Goal: Transaction & Acquisition: Purchase product/service

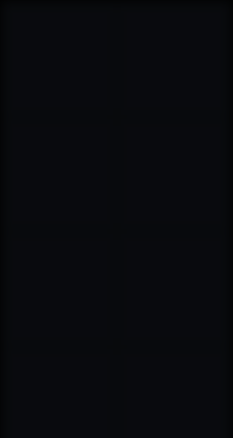
type input "[STREET_ADDRESS]"
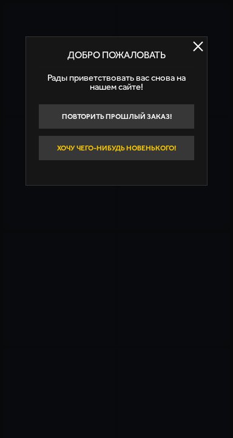
click at [195, 161] on button "Хочу чего-нибудь новенького!" at bounding box center [116, 147] width 157 height 25
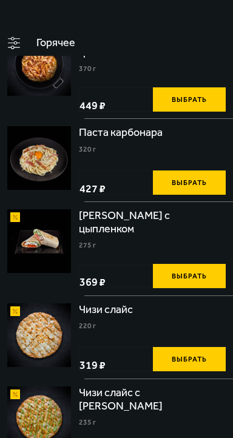
click at [0, 0] on img at bounding box center [0, 0] width 0 height 0
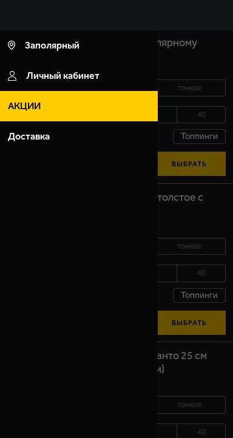
click at [232, 314] on div at bounding box center [116, 249] width 233 height 438
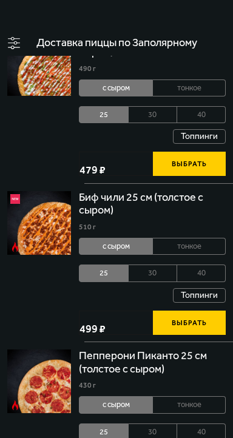
click at [177, 281] on li "30" at bounding box center [153, 272] width 49 height 17
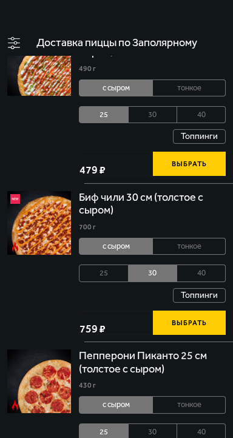
click at [226, 281] on li "40" at bounding box center [201, 272] width 49 height 17
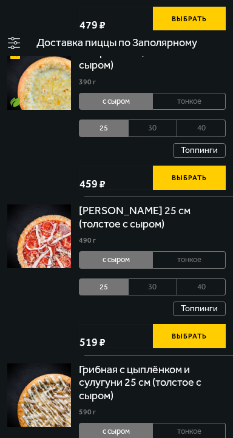
scroll to position [581, 0]
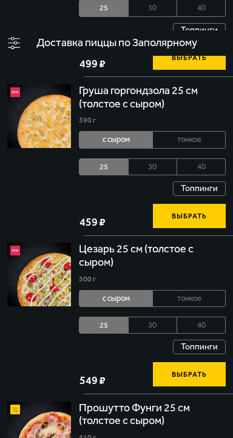
scroll to position [1076, 0]
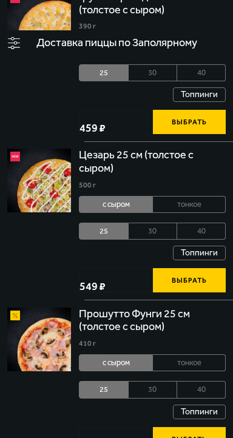
scroll to position [1165, 0]
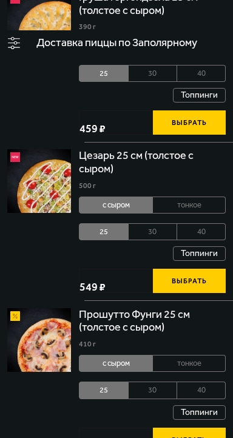
click at [0, 0] on img at bounding box center [0, 0] width 0 height 0
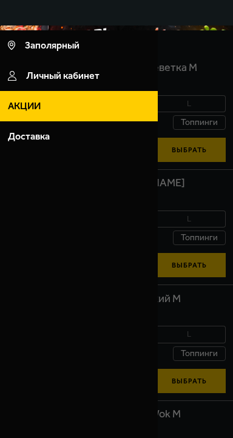
click at [232, 364] on div at bounding box center [116, 249] width 233 height 438
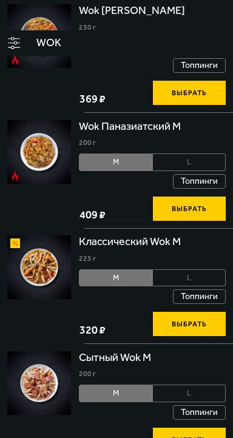
scroll to position [177, 0]
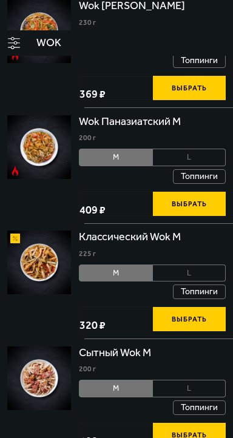
click at [0, 0] on link "Акции" at bounding box center [0, 0] width 0 height 0
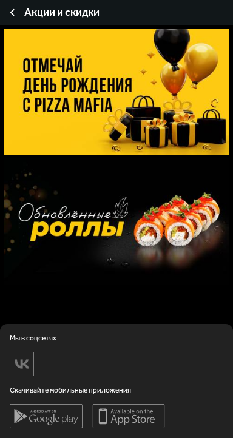
click at [0, 0] on img at bounding box center [0, 0] width 0 height 0
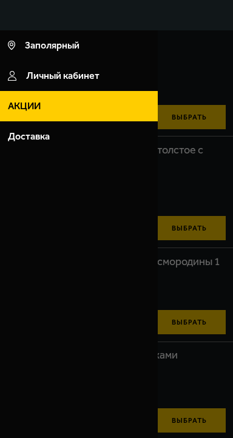
click at [232, 289] on div at bounding box center [116, 249] width 233 height 438
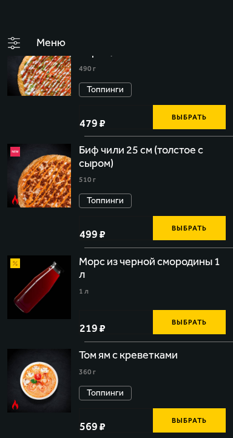
click at [226, 240] on button "Выбрать" at bounding box center [189, 228] width 73 height 24
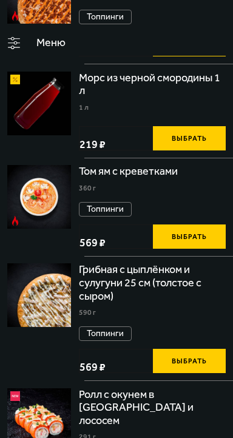
scroll to position [184, 0]
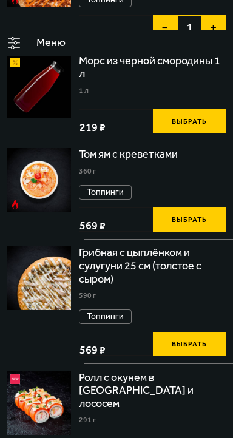
scroll to position [0, 0]
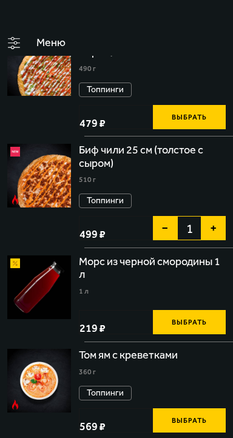
click at [0, 0] on span "3 шт." at bounding box center [0, 0] width 0 height 0
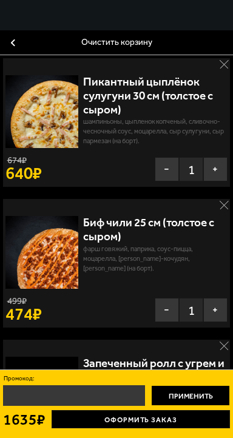
click at [232, 329] on div "Очистить корзину Пикантный цыплёнок сулугуни 30 см (толстое с сыром) шампиньоны…" at bounding box center [116, 200] width 233 height 341
click at [230, 428] on link "Оформить заказ" at bounding box center [141, 419] width 178 height 18
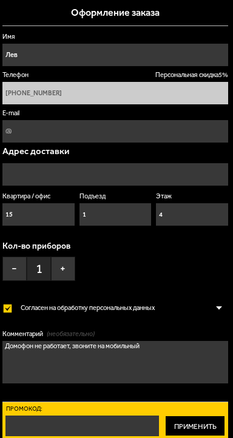
type input "[STREET_ADDRESS]"
click at [75, 257] on button "+" at bounding box center [63, 269] width 24 height 24
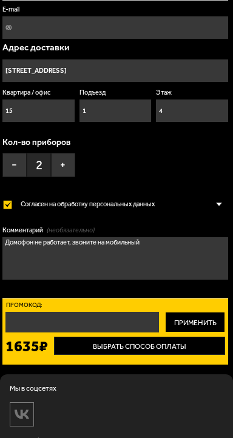
scroll to position [104, 0]
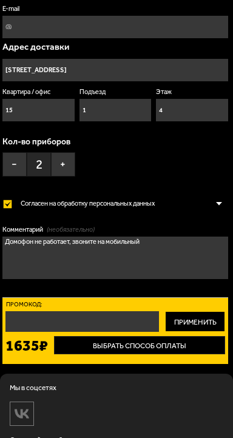
click at [0, 0] on button "Заказать" at bounding box center [0, 0] width 0 height 0
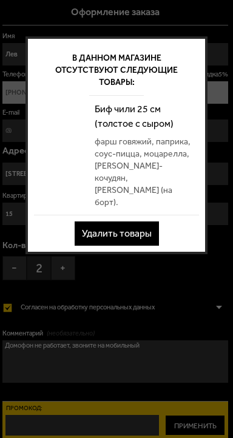
scroll to position [0, 0]
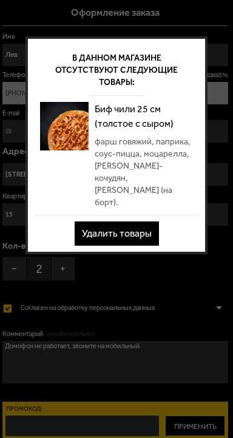
click at [159, 221] on button "Удалить товары" at bounding box center [117, 233] width 84 height 24
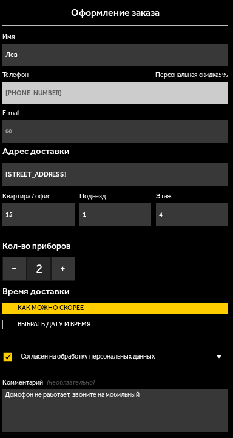
click at [0, 0] on img at bounding box center [0, 0] width 0 height 0
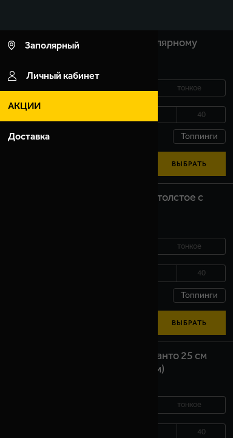
click at [232, 291] on div at bounding box center [116, 249] width 233 height 438
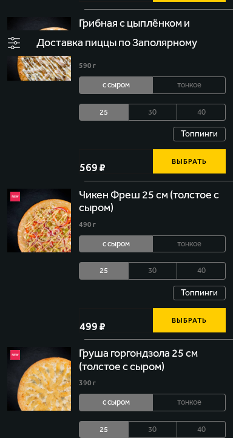
scroll to position [809, 0]
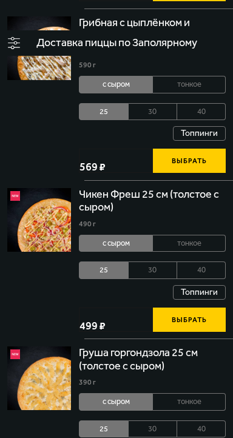
click at [0, 0] on span "1674 руб." at bounding box center [0, 0] width 0 height 0
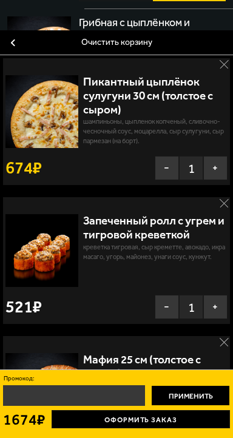
click at [230, 428] on link "Оформить заказ" at bounding box center [141, 419] width 178 height 18
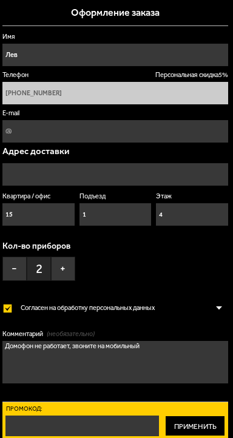
type input "[STREET_ADDRESS]"
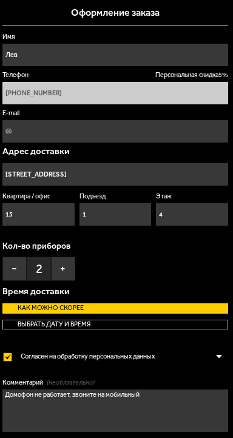
click at [0, 0] on button "Заказать" at bounding box center [0, 0] width 0 height 0
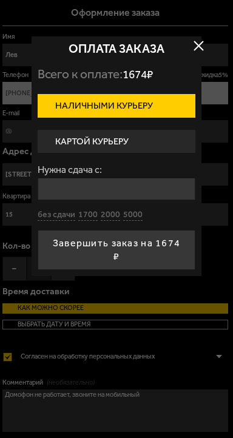
click at [195, 153] on label "Картой курьеру" at bounding box center [117, 142] width 158 height 24
click at [0, 0] on input "Картой курьеру" at bounding box center [0, 0] width 0 height 0
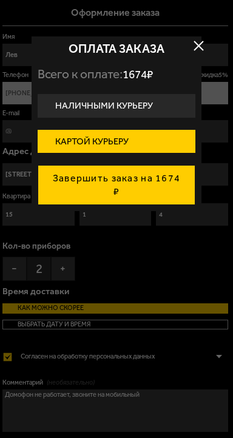
click at [195, 195] on button "Завершить заказ на 1674 ₽" at bounding box center [117, 185] width 158 height 40
